Goal: Find specific page/section: Find specific page/section

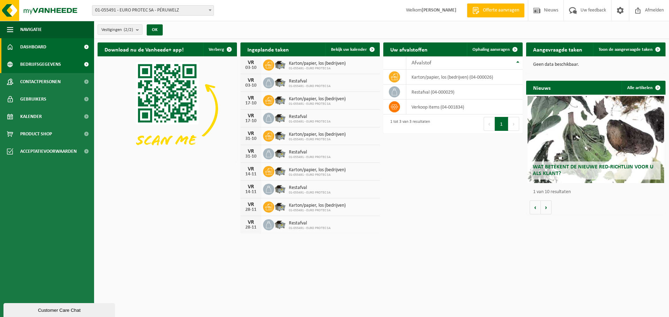
click at [27, 68] on span "Bedrijfsgegevens" at bounding box center [40, 64] width 41 height 17
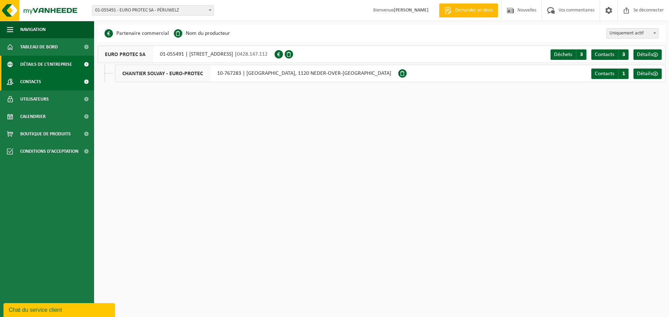
click at [40, 79] on font "Contacts" at bounding box center [30, 81] width 21 height 5
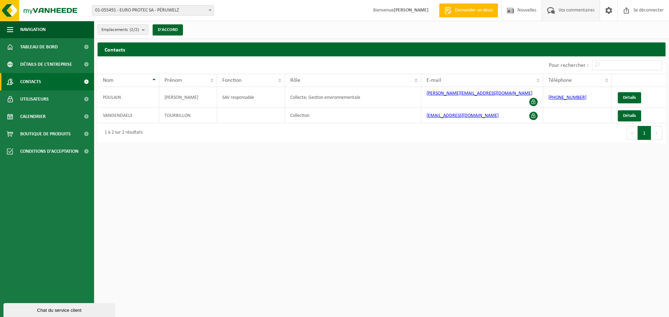
click at [582, 10] on font "Vos commentaires" at bounding box center [576, 10] width 36 height 5
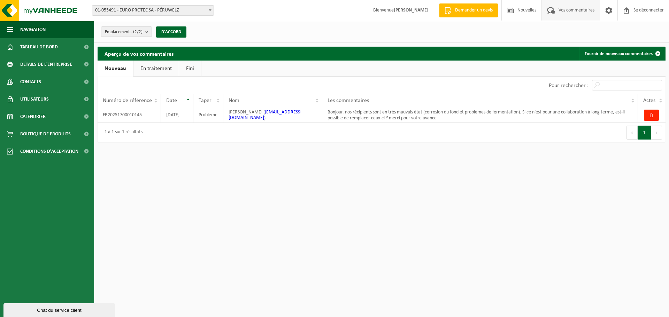
click at [257, 235] on html "Bifurquer: 01-055491 - EURO PROTEC SA - PÉRUWELZ 10-767283 - CHANTIER SOLVAY - …" at bounding box center [334, 158] width 669 height 317
